Goal: Task Accomplishment & Management: Complete application form

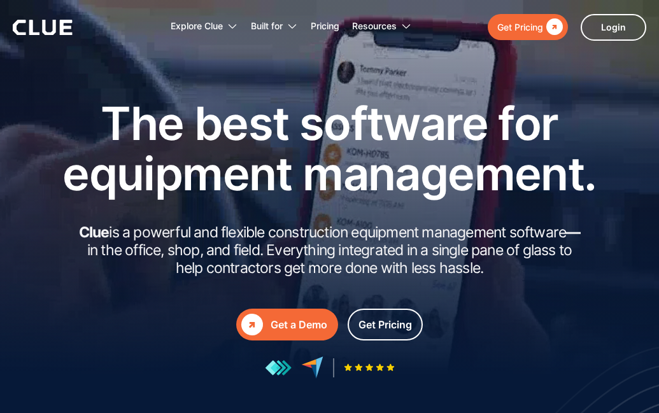
click at [290, 317] on div "Get a Demo" at bounding box center [299, 325] width 57 height 16
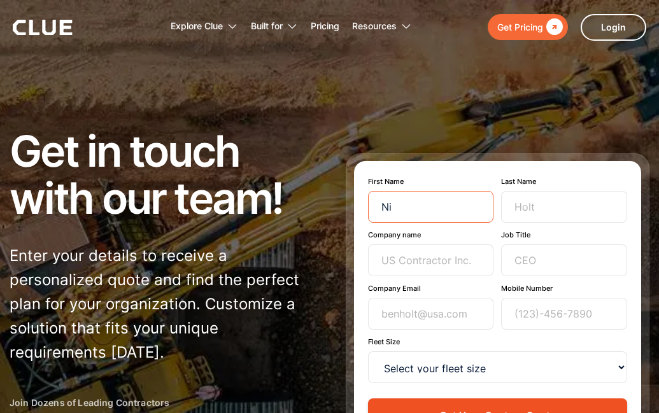
type input "Nic"
click at [393, 223] on input "Nic" at bounding box center [431, 207] width 126 height 32
type input "Nicholas"
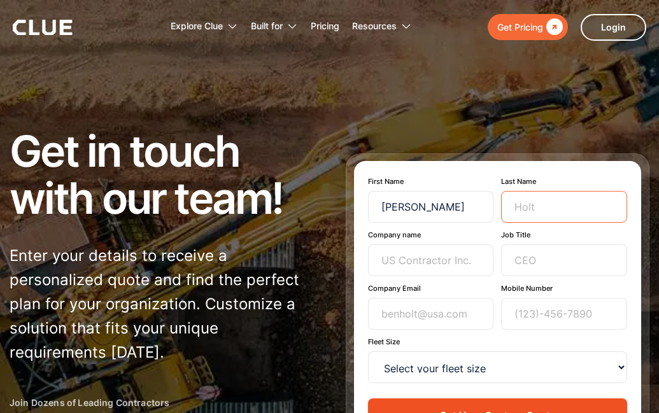
type input "Maggio"
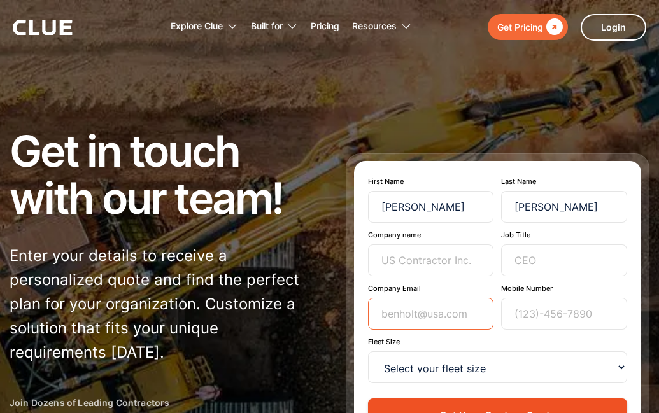
type input "nickmaggio@ymail.com"
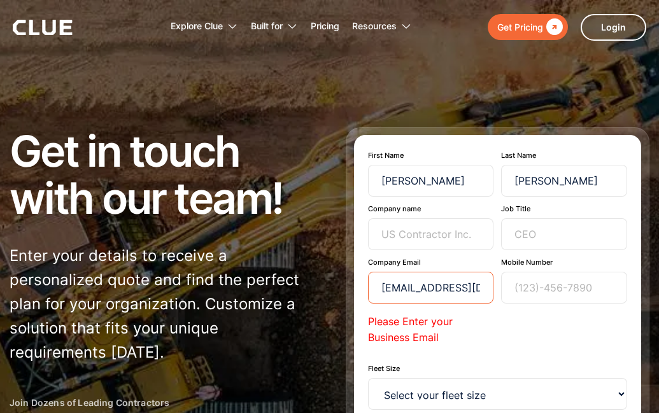
click at [440, 287] on input "nickmaggio@ymail.com" at bounding box center [431, 288] width 126 height 32
click at [440, 288] on input "nickmaggio@ymail.com" at bounding box center [431, 288] width 126 height 32
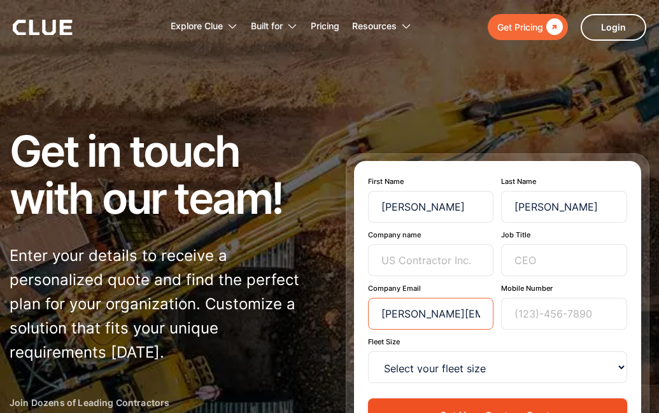
type input "nicholas.maggio.2026@anderson.ucla.edu"
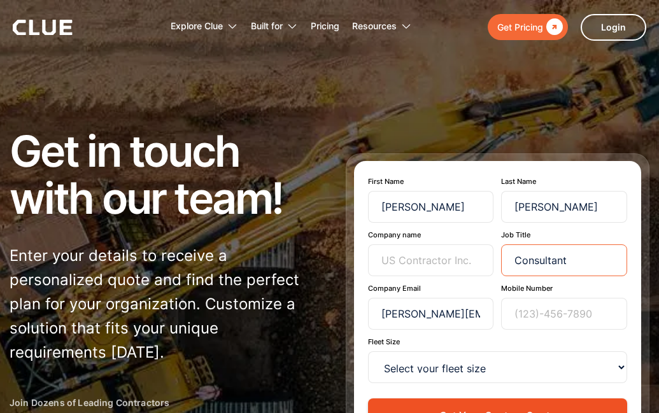
type input "Consultant"
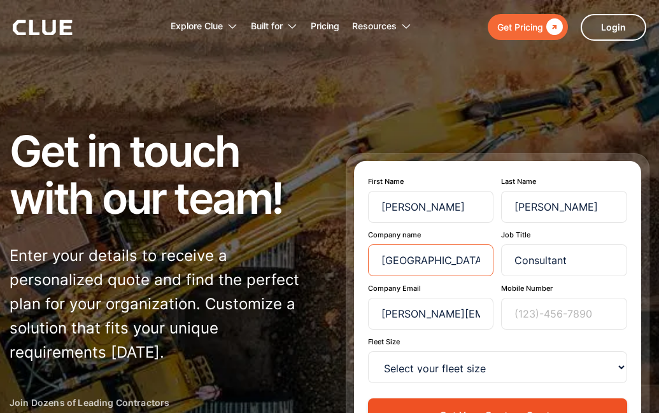
type input "UCLA / NVR"
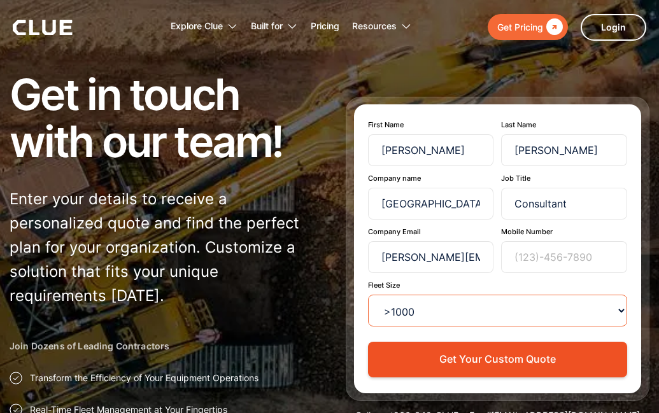
scroll to position [71, 0]
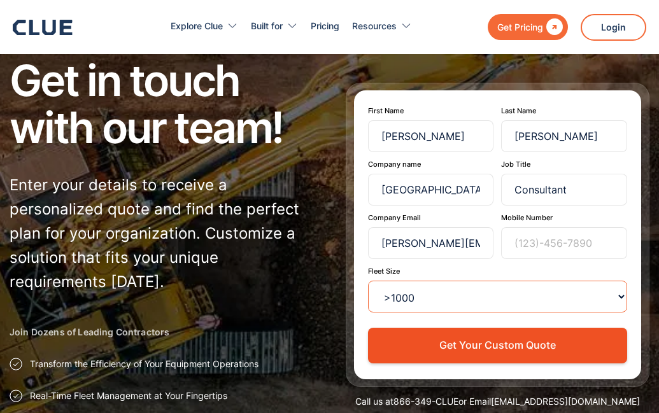
select select "100-499"
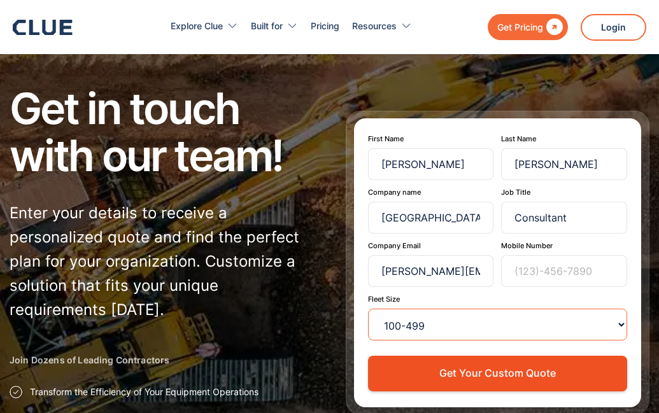
scroll to position [73, 0]
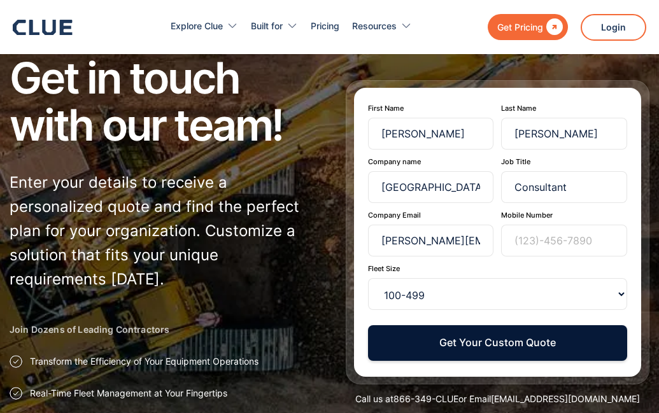
click at [431, 352] on button "Get Your Custom Quote" at bounding box center [498, 343] width 260 height 35
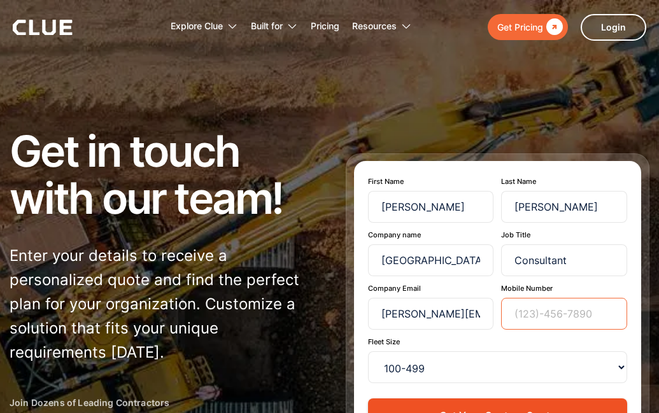
scroll to position [0, 0]
click at [65, 35] on div at bounding box center [43, 27] width 60 height 15
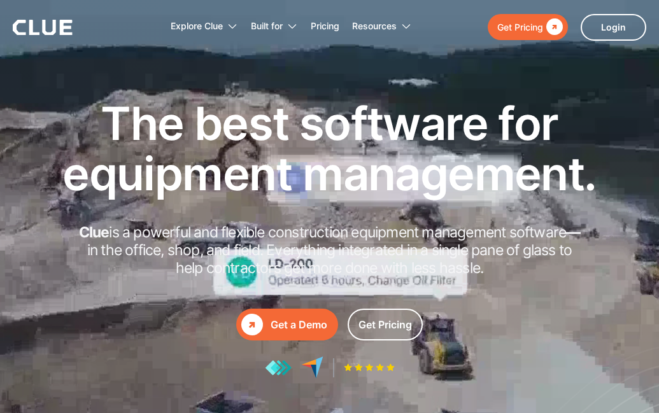
click at [299, 330] on div "Get a Demo" at bounding box center [299, 325] width 57 height 16
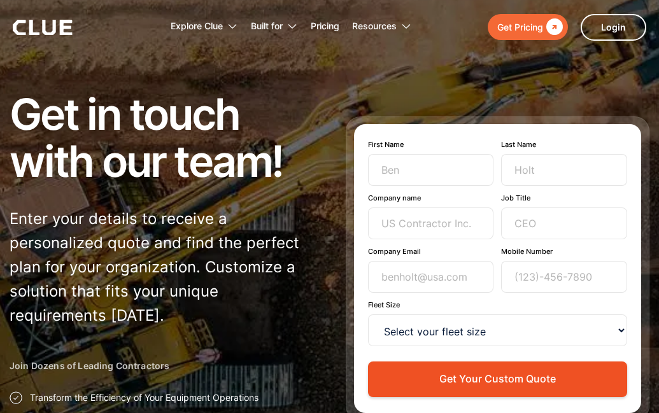
scroll to position [50, 0]
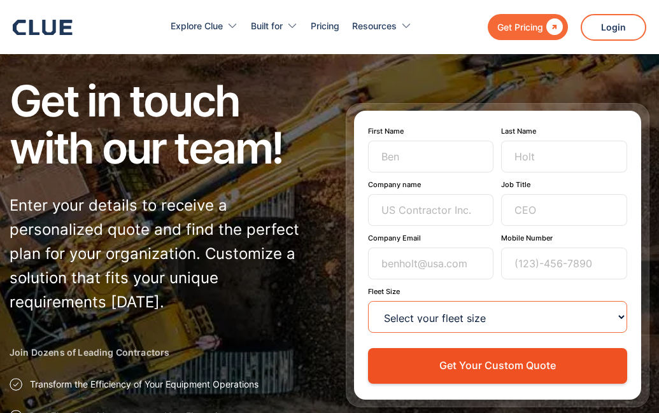
select select ">1000"
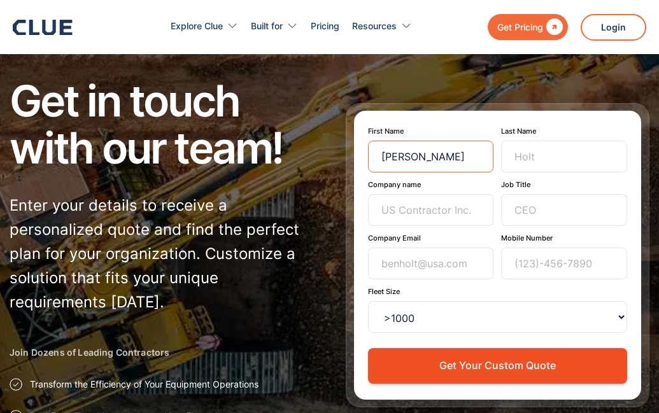
type input "Nicholas"
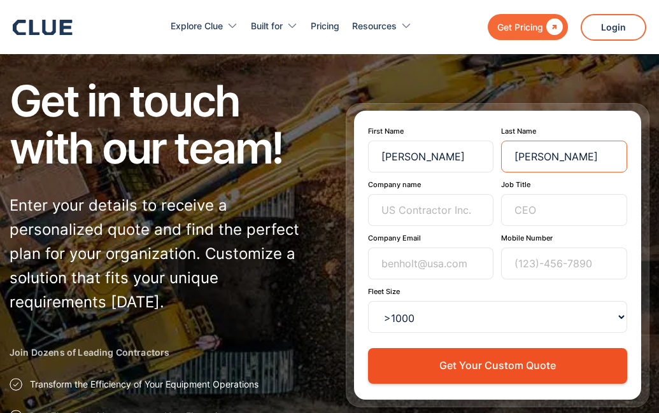
type input "Maggio"
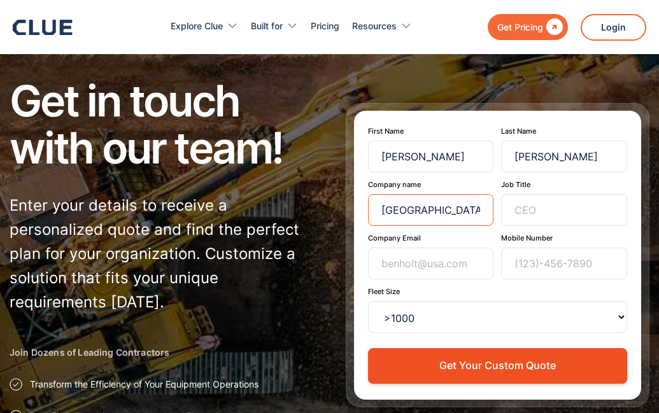
type input "UCLA / NVR"
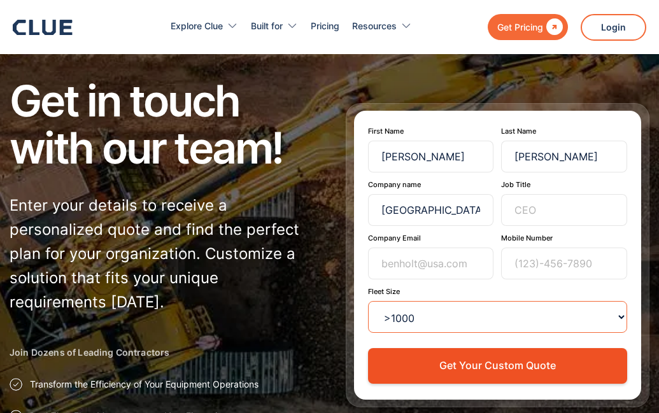
select select
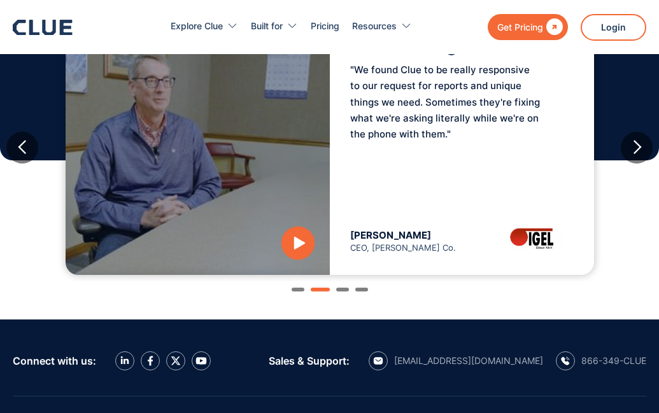
scroll to position [1288, 0]
